Goal: Task Accomplishment & Management: Complete application form

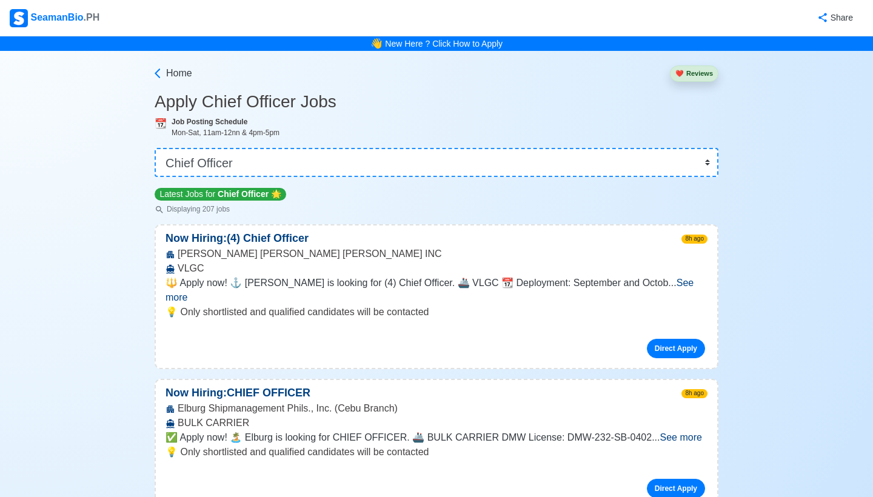
select select "Chief Officer"
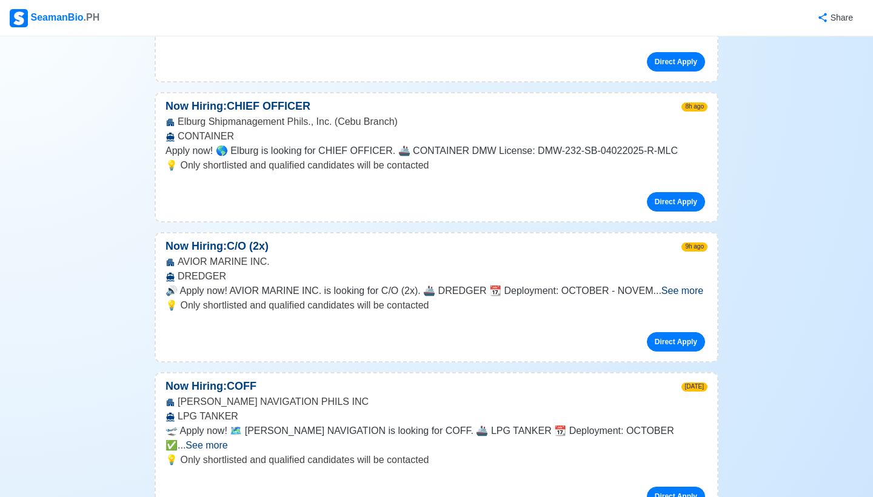
scroll to position [428, 0]
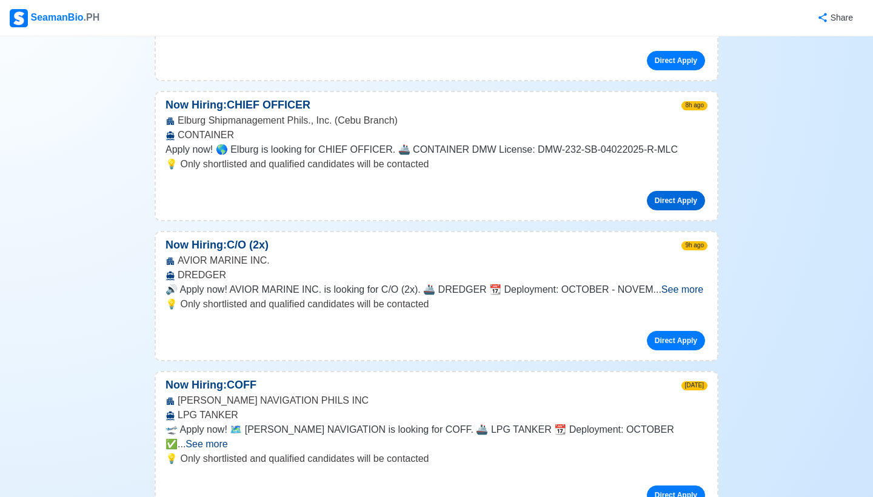
click at [691, 191] on link "Direct Apply" at bounding box center [676, 200] width 58 height 19
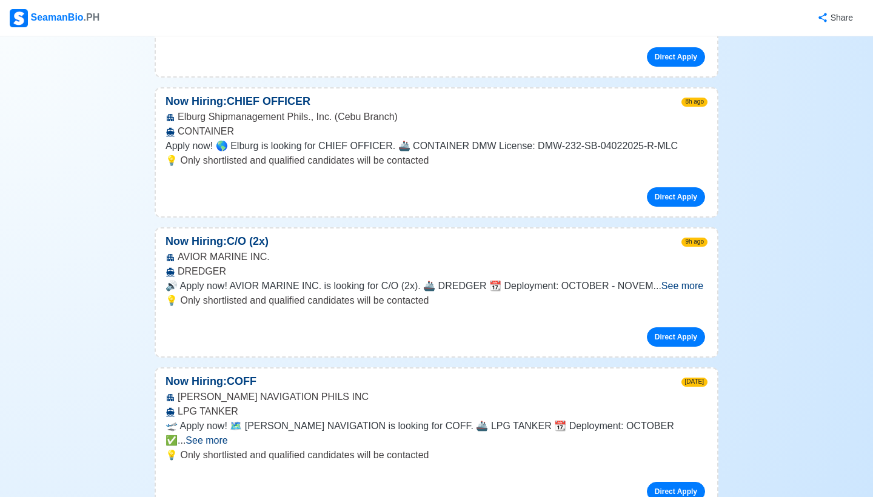
click at [692, 281] on span "See more" at bounding box center [682, 286] width 42 height 10
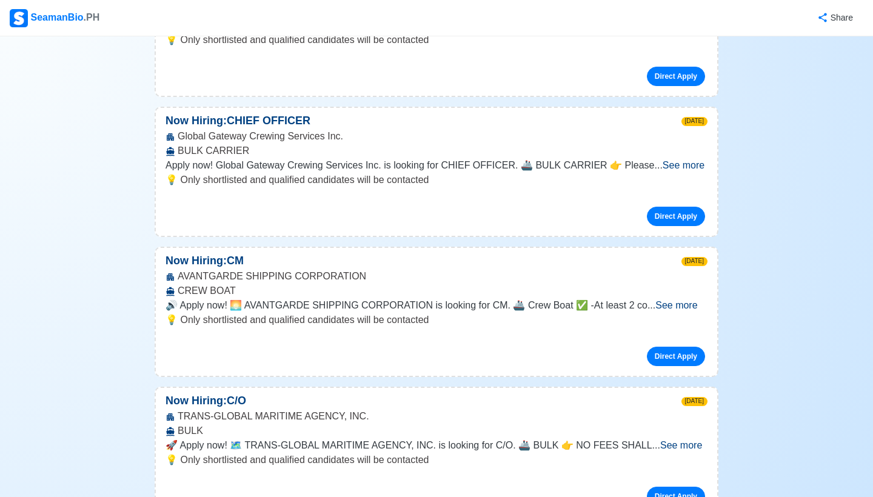
scroll to position [3574, 0]
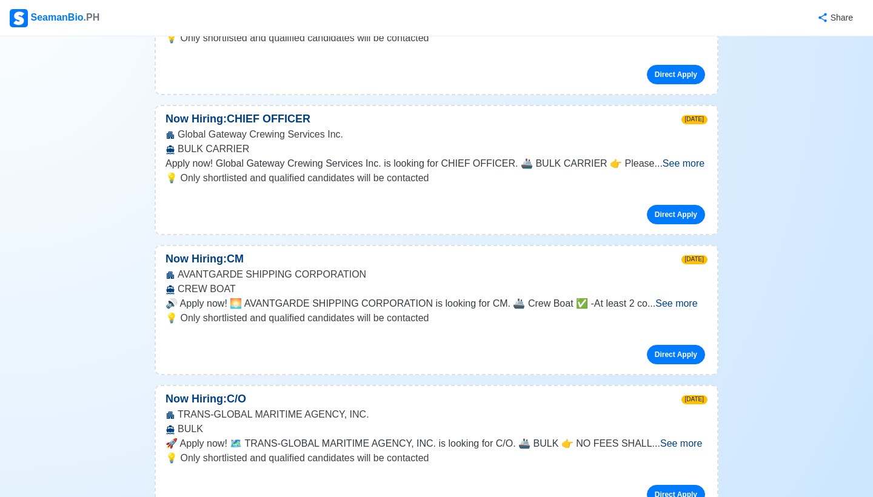
click at [671, 298] on span "See more" at bounding box center [676, 303] width 42 height 10
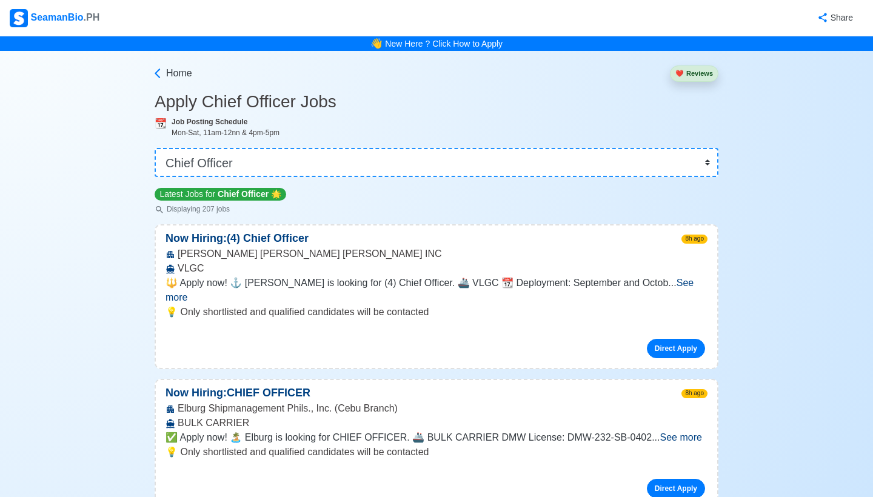
scroll to position [0, 0]
click at [177, 78] on span "Home" at bounding box center [179, 73] width 26 height 15
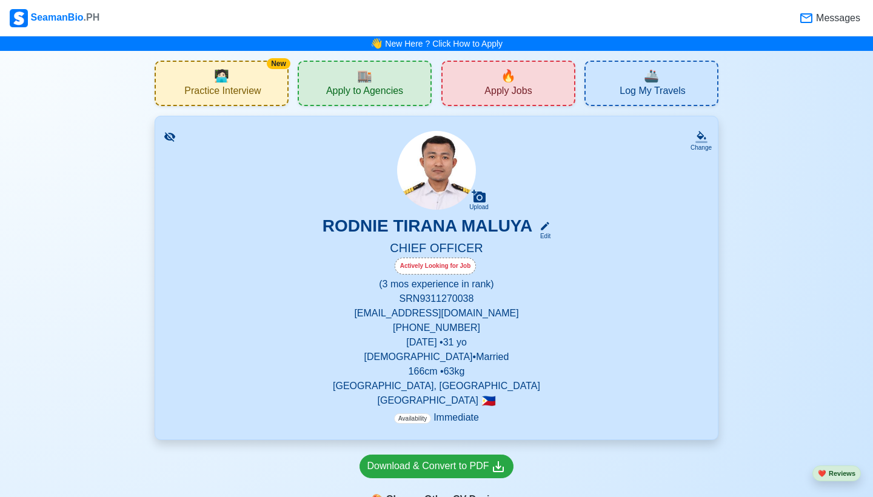
click at [375, 79] on div "🏬 Apply to Agencies" at bounding box center [365, 83] width 134 height 45
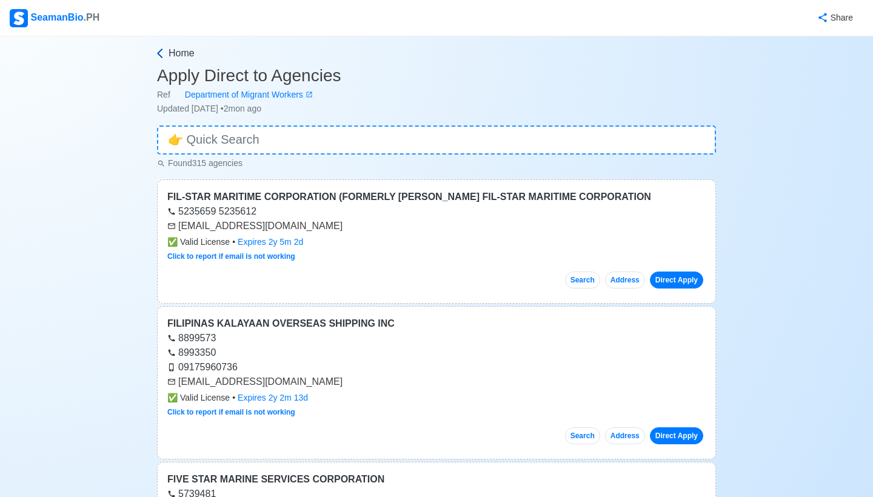
click at [190, 51] on span "Home" at bounding box center [182, 53] width 26 height 15
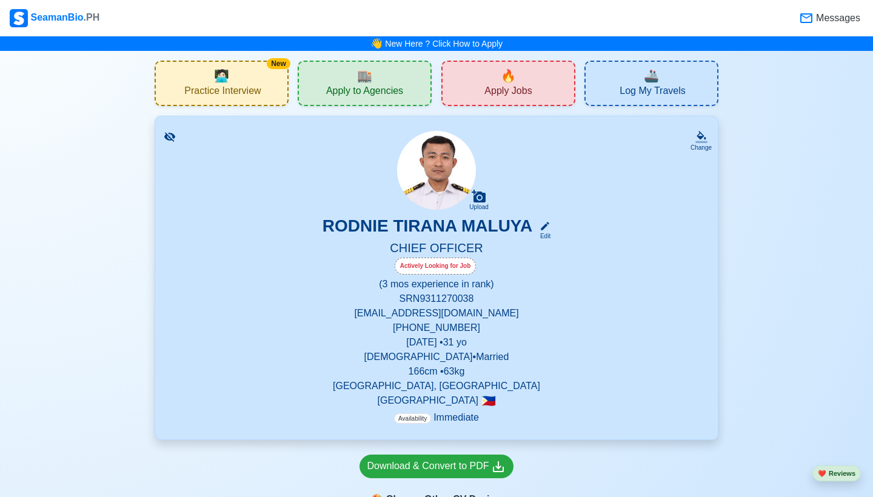
click at [510, 84] on span "🔥" at bounding box center [508, 76] width 15 height 18
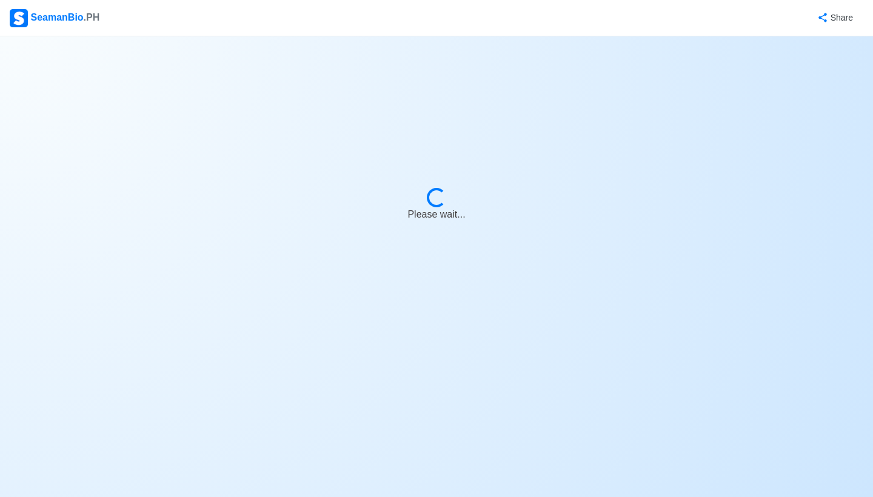
select select "Chief Officer"
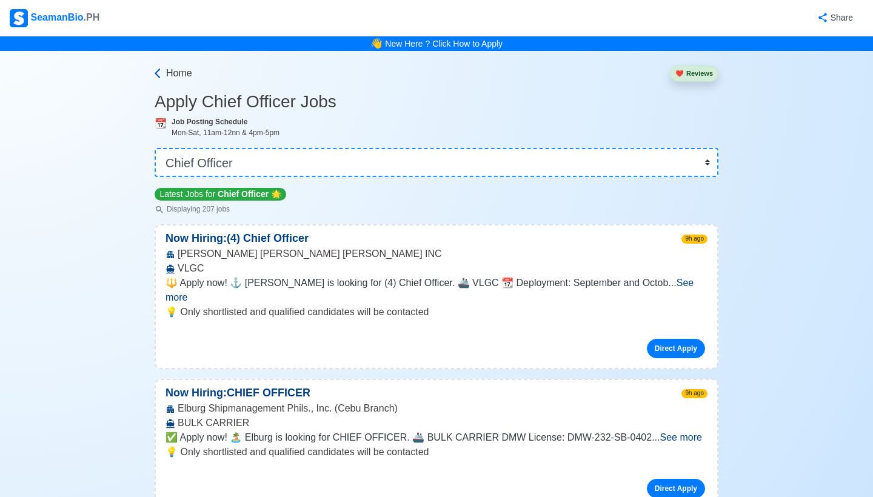
click at [181, 76] on span "Home" at bounding box center [179, 73] width 26 height 15
